Goal: Download file/media

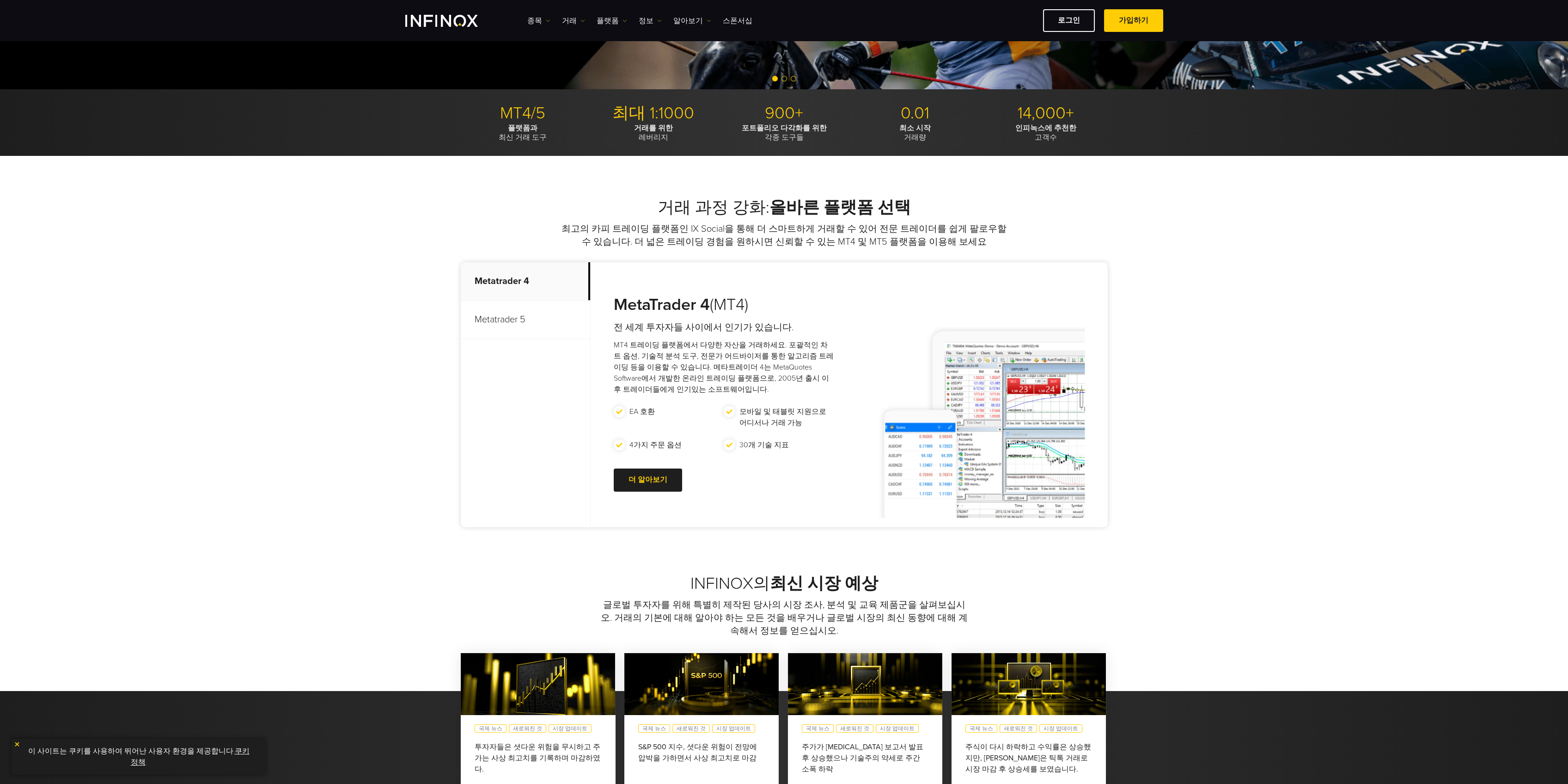
scroll to position [246, 0]
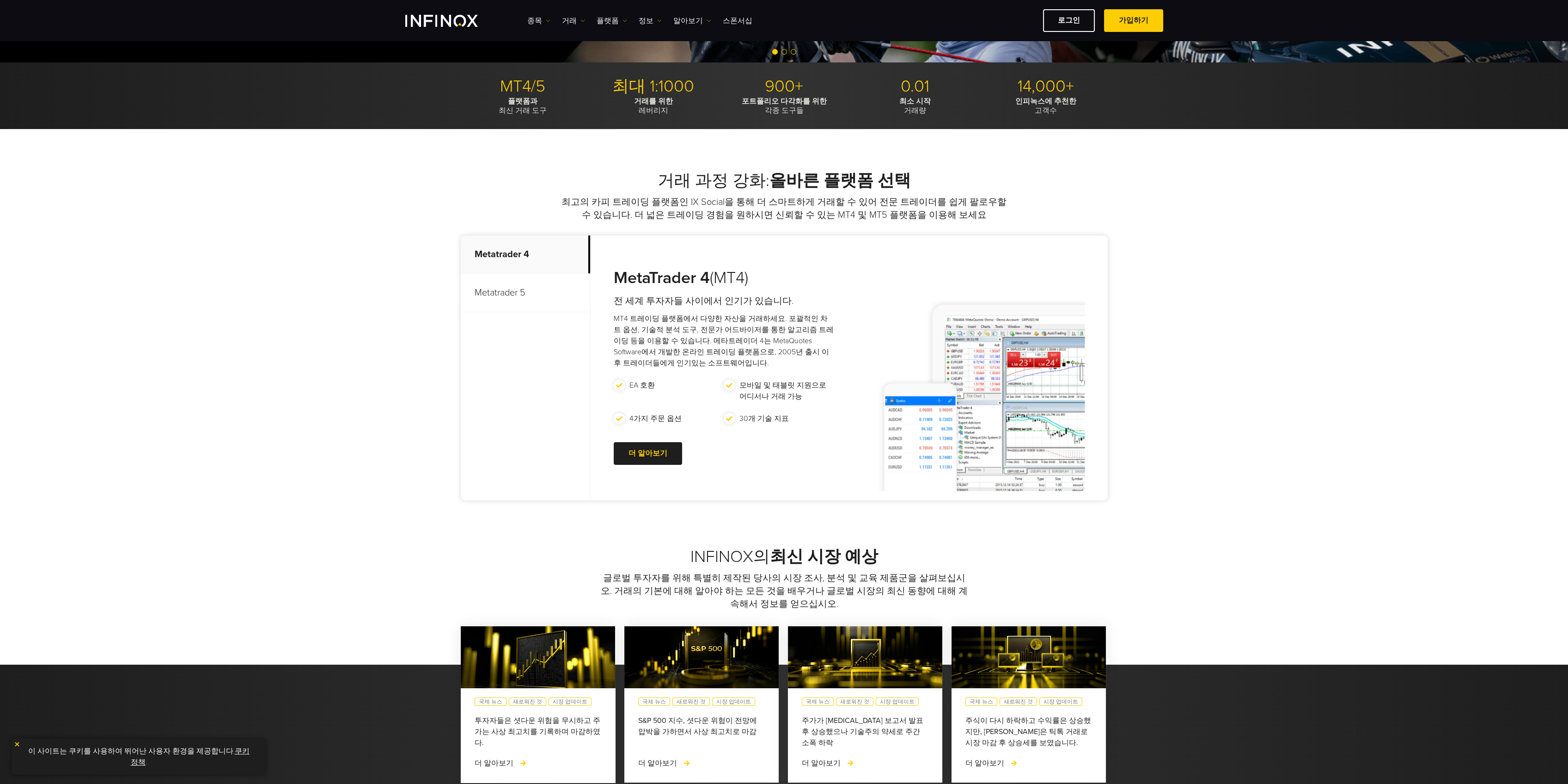
click at [523, 292] on p "Metatrader 5" at bounding box center [525, 292] width 129 height 38
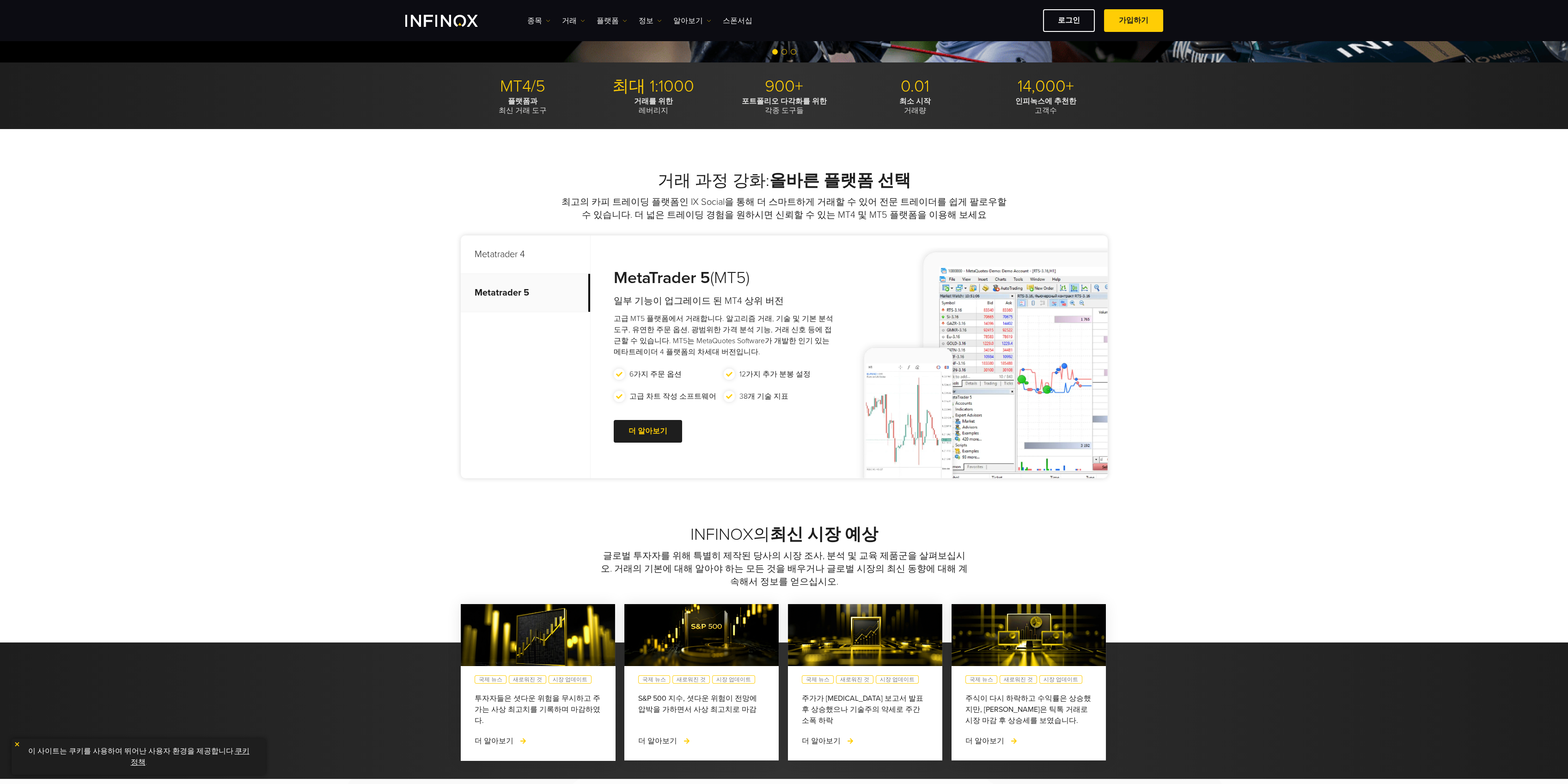
scroll to position [0, 0]
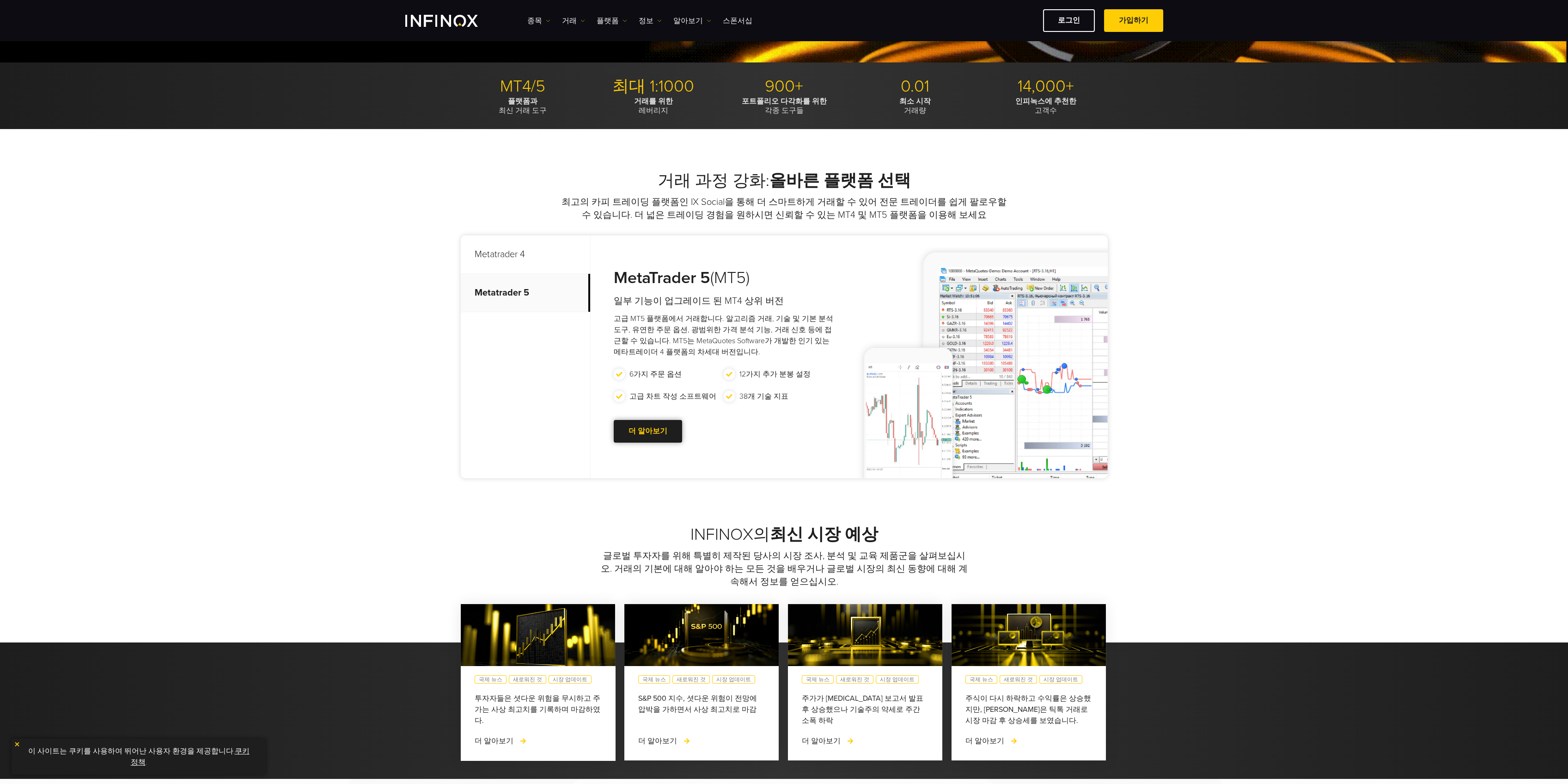
click at [660, 432] on link "더 알아보기 Go to new page" at bounding box center [647, 430] width 68 height 22
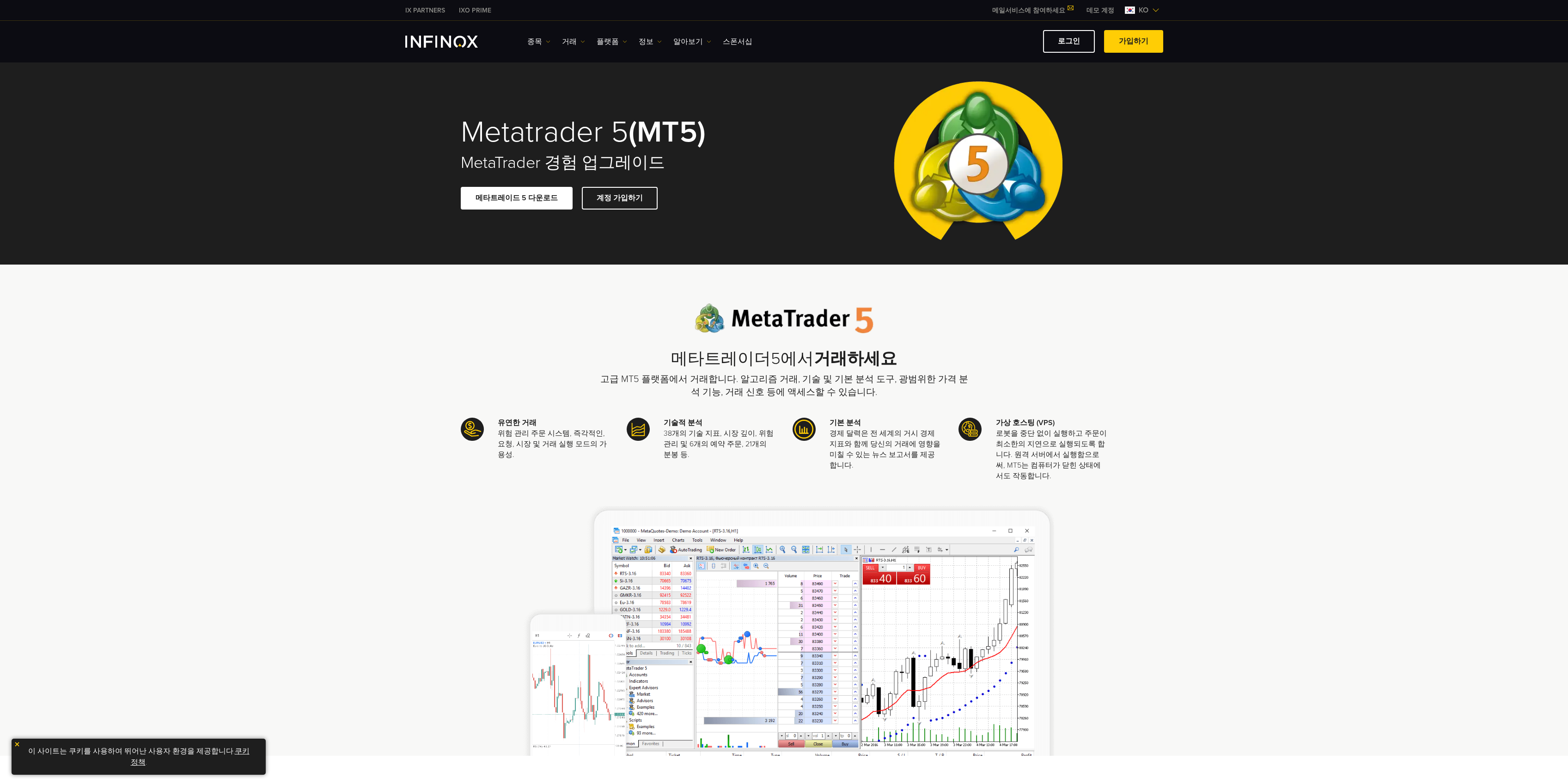
click at [523, 196] on link "메타트레이드 5 다운로드" at bounding box center [516, 198] width 112 height 22
click at [513, 198] on link "메타트레이드 5 다운로드" at bounding box center [516, 198] width 112 height 22
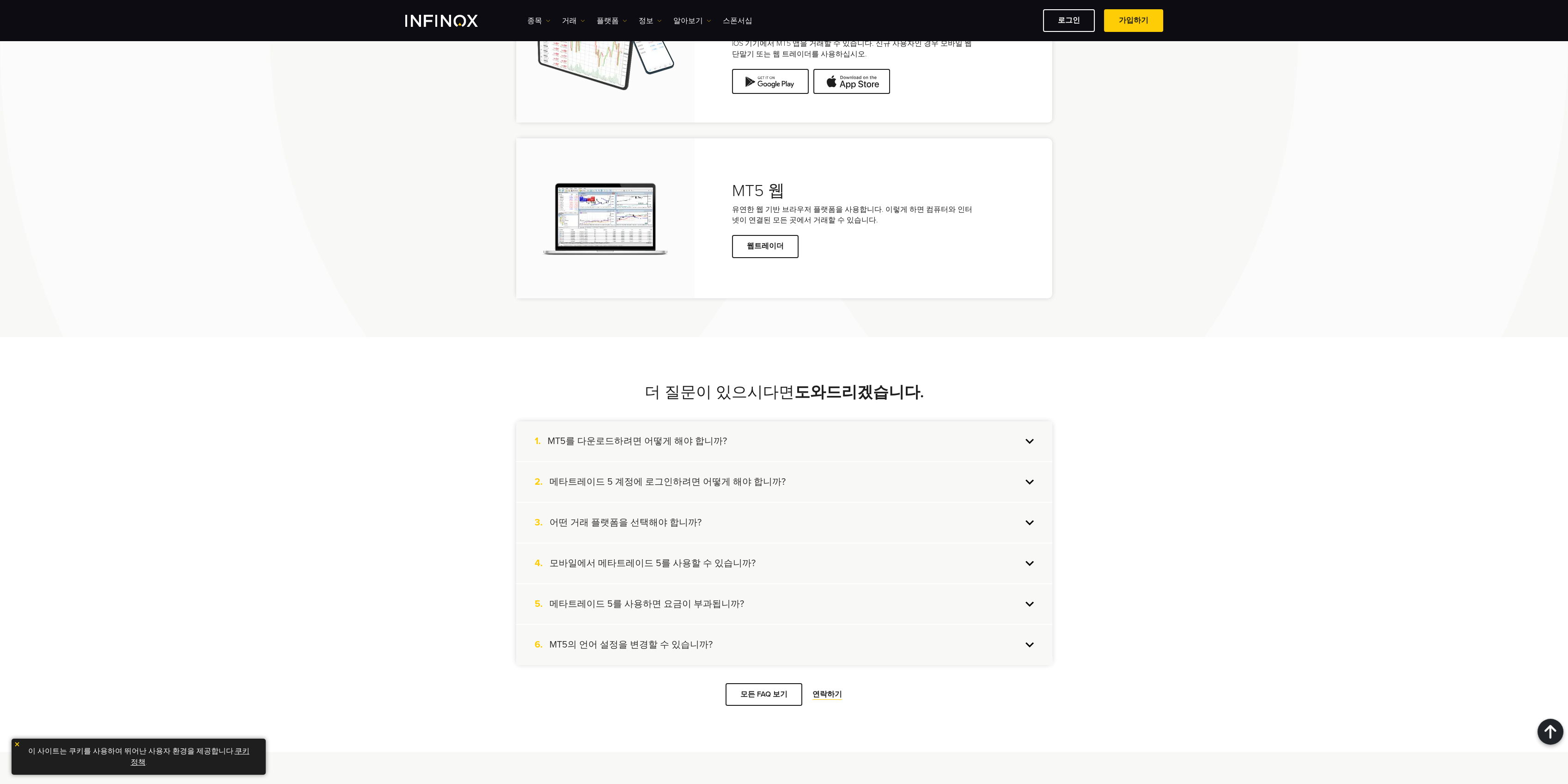
scroll to position [2219, 0]
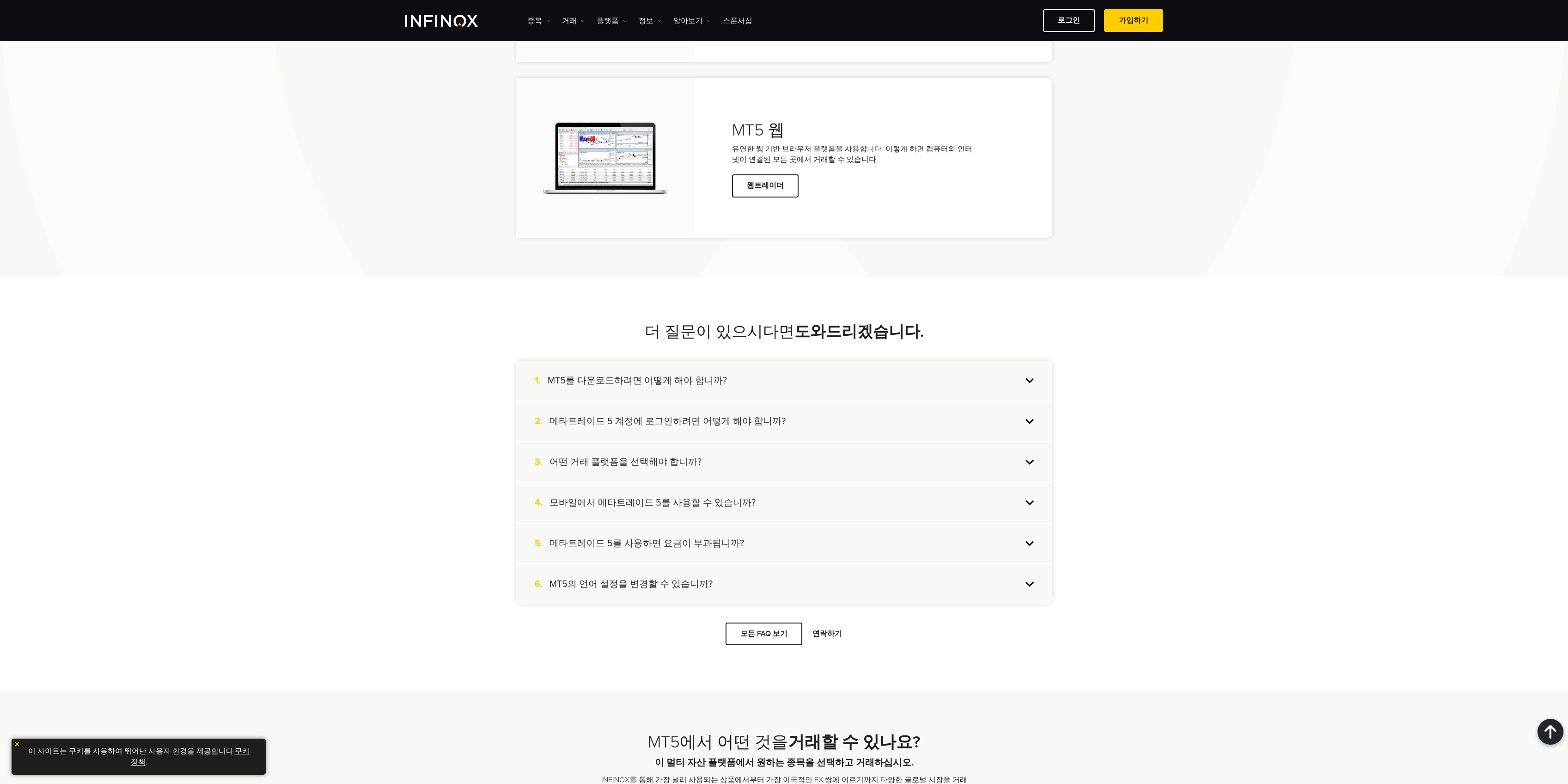
click at [1031, 377] on div "1. MT5를 다운로드하려면 어떻게 해야 합니까?" at bounding box center [784, 380] width 536 height 40
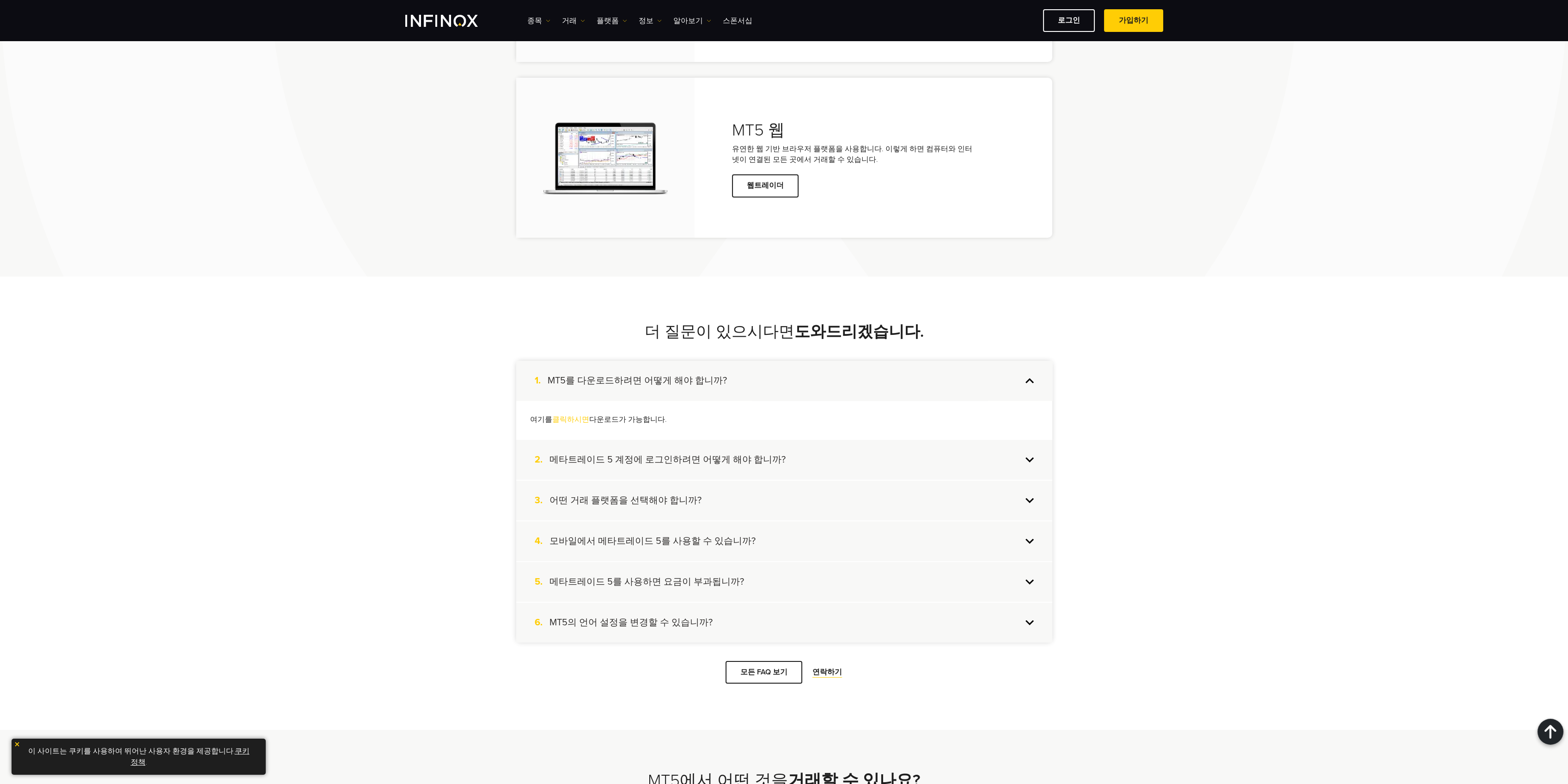
scroll to position [0, 0]
click at [1028, 461] on div "2. 메타트레이드 5 계정에 로그인하려면 어떻게 해야 합니까?" at bounding box center [784, 459] width 536 height 40
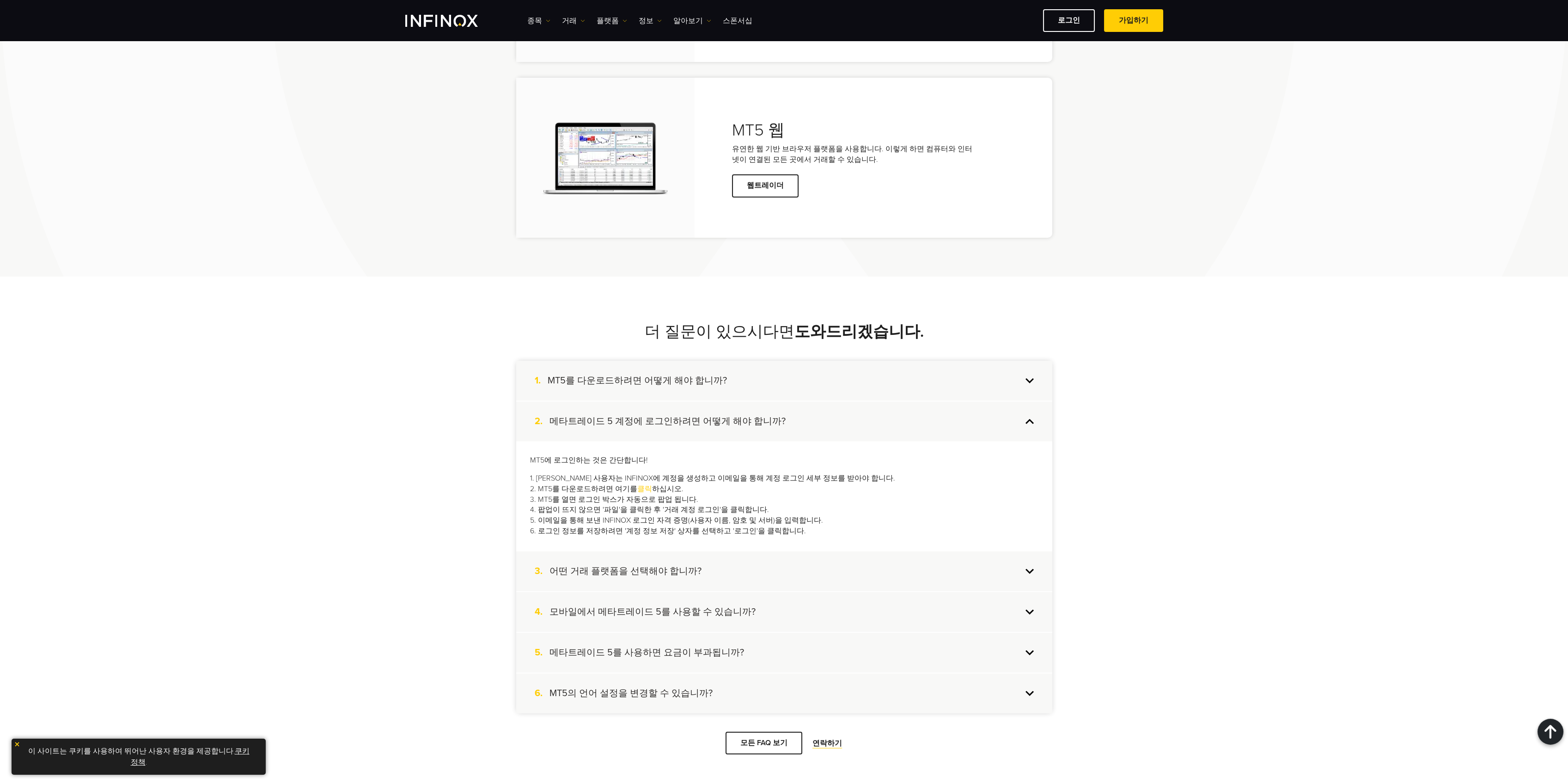
click at [1035, 574] on div "3. 어떤 거래 플랫폼을 선택해야 합니까?" at bounding box center [784, 571] width 536 height 40
